Goal: Task Accomplishment & Management: Manage account settings

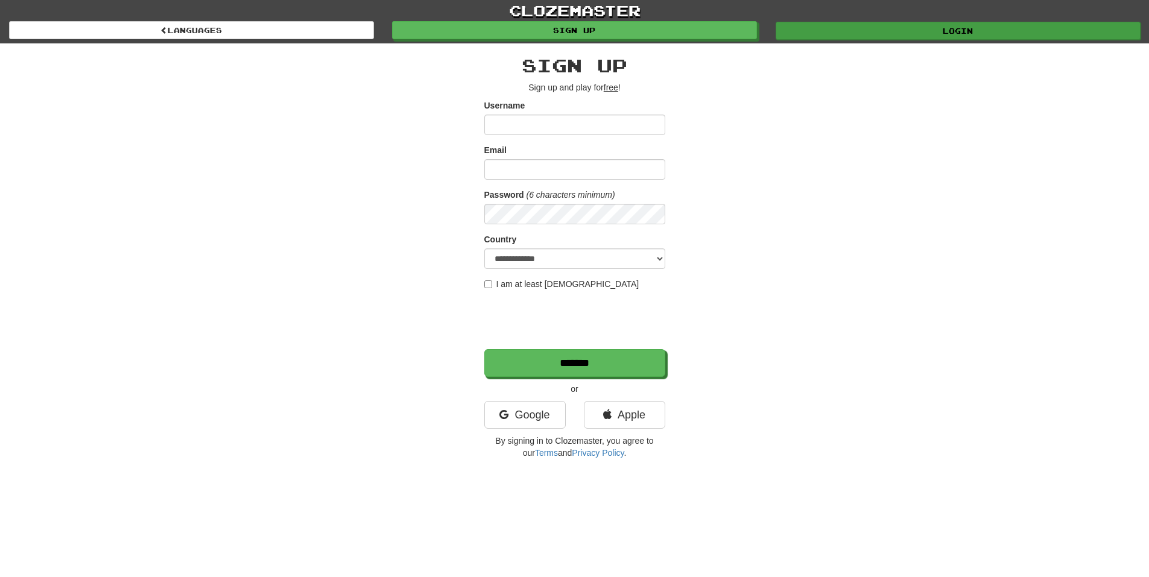
type input "**********"
click at [868, 36] on link "Login" at bounding box center [957, 31] width 365 height 18
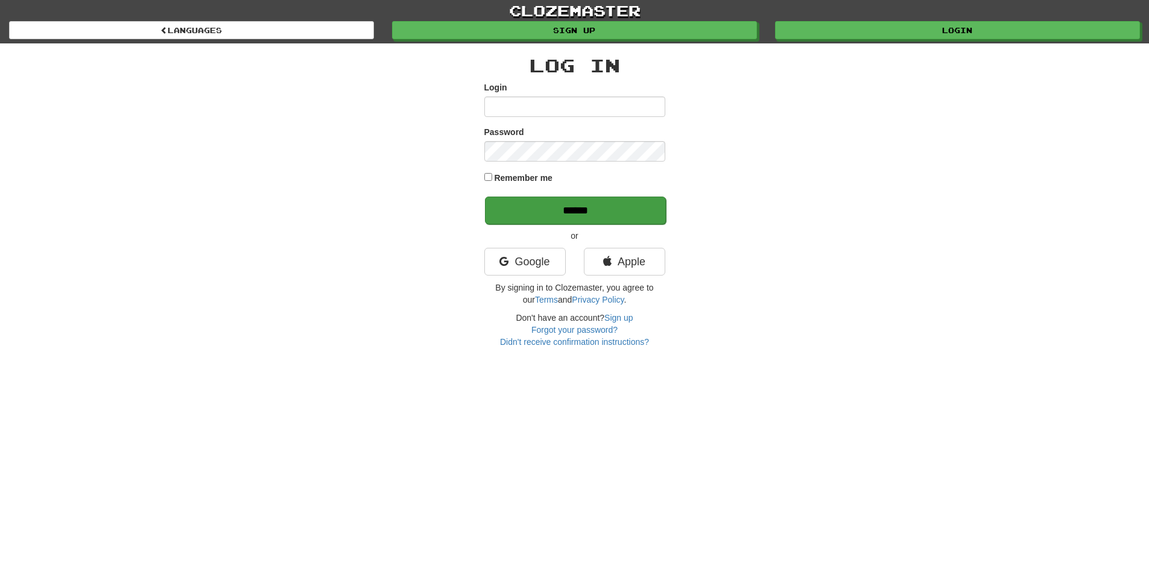
type input "**********"
click at [593, 204] on input "******" at bounding box center [575, 211] width 181 height 28
